Goal: Find specific page/section: Locate item on page

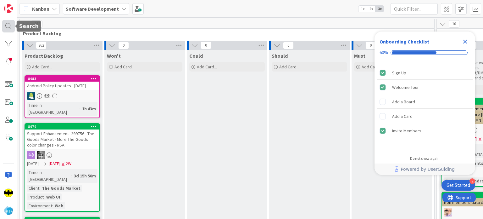
click at [11, 30] on div at bounding box center [8, 26] width 13 height 13
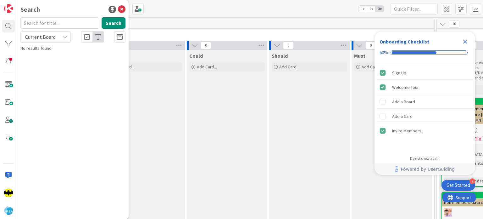
click at [49, 21] on input "text" at bounding box center [59, 22] width 79 height 11
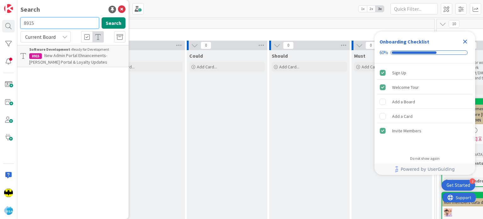
click at [55, 25] on input "8915" at bounding box center [59, 22] width 79 height 11
click at [67, 21] on input "8308" at bounding box center [59, 22] width 79 height 11
click at [77, 22] on input "8402" at bounding box center [59, 22] width 79 height 11
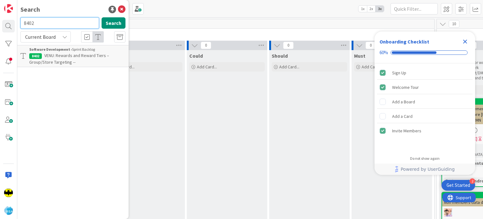
click at [77, 22] on input "8402" at bounding box center [59, 22] width 79 height 11
click at [57, 21] on input "8796" at bounding box center [59, 22] width 79 height 11
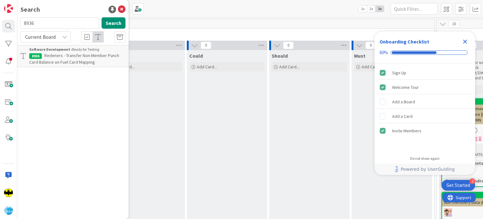
drag, startPoint x: 58, startPoint y: 29, endPoint x: 60, endPoint y: 22, distance: 7.3
click at [60, 22] on div "8936 Search" at bounding box center [73, 24] width 113 height 14
click at [60, 22] on input "8936" at bounding box center [59, 22] width 79 height 11
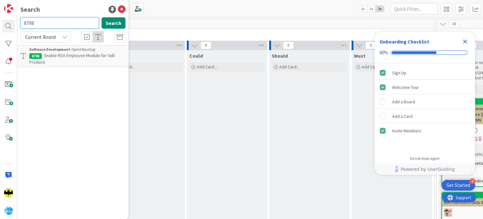
click at [66, 25] on input "8798" at bounding box center [59, 22] width 79 height 11
click at [70, 19] on input "8585" at bounding box center [59, 22] width 79 height 11
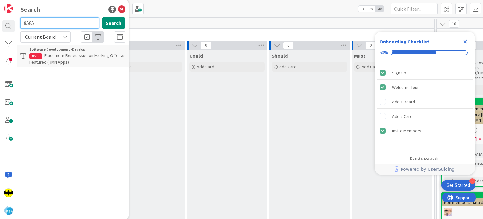
click at [70, 19] on input "8585" at bounding box center [59, 22] width 79 height 11
click at [33, 28] on input "8912" at bounding box center [59, 22] width 79 height 11
click at [68, 22] on input "8935" at bounding box center [59, 22] width 79 height 11
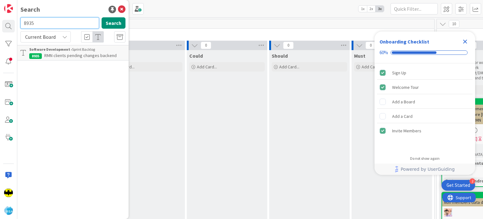
click at [68, 22] on input "8935" at bounding box center [59, 22] width 79 height 11
click at [81, 20] on input "8639" at bounding box center [59, 22] width 79 height 11
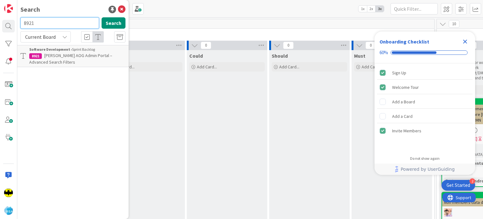
click at [57, 24] on input "8921" at bounding box center [59, 22] width 79 height 11
click at [77, 19] on input "8105" at bounding box center [59, 22] width 79 height 11
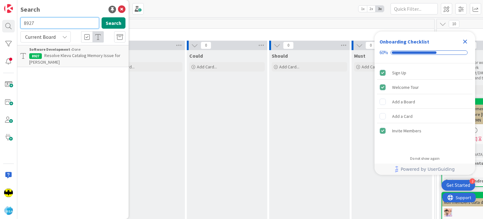
click at [78, 26] on input "8927" at bounding box center [59, 22] width 79 height 11
click at [81, 23] on input "8747" at bounding box center [59, 22] width 79 height 11
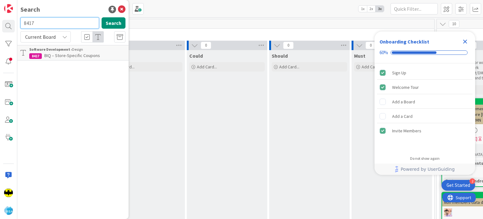
click at [65, 19] on input "8417" at bounding box center [59, 22] width 79 height 11
click at [86, 21] on input "8797" at bounding box center [59, 22] width 79 height 11
click at [55, 19] on input "8781" at bounding box center [59, 22] width 79 height 11
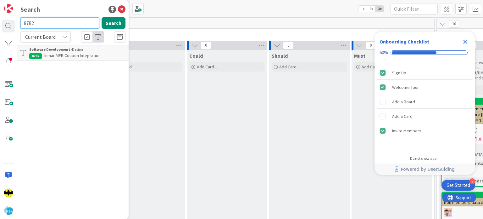
click at [63, 22] on input "8782" at bounding box center [59, 22] width 79 height 11
type input "8775"
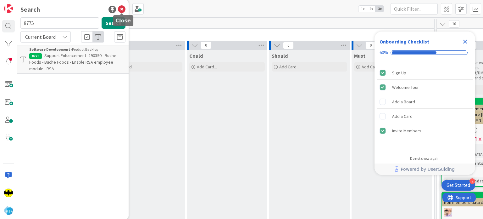
click at [124, 8] on icon at bounding box center [122, 10] width 8 height 8
